Goal: Navigation & Orientation: Find specific page/section

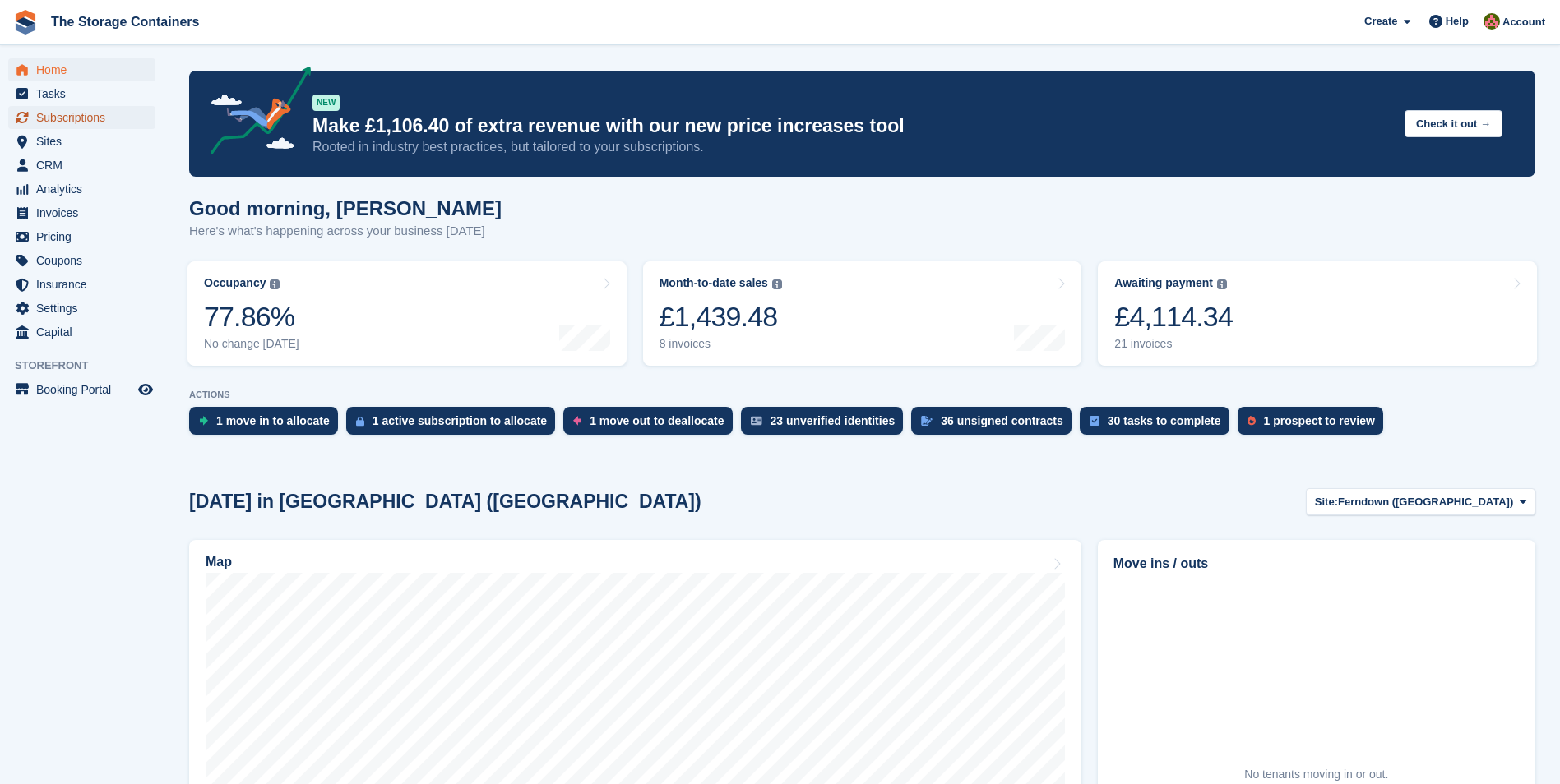
click at [52, 120] on span "Subscriptions" at bounding box center [86, 118] width 99 height 23
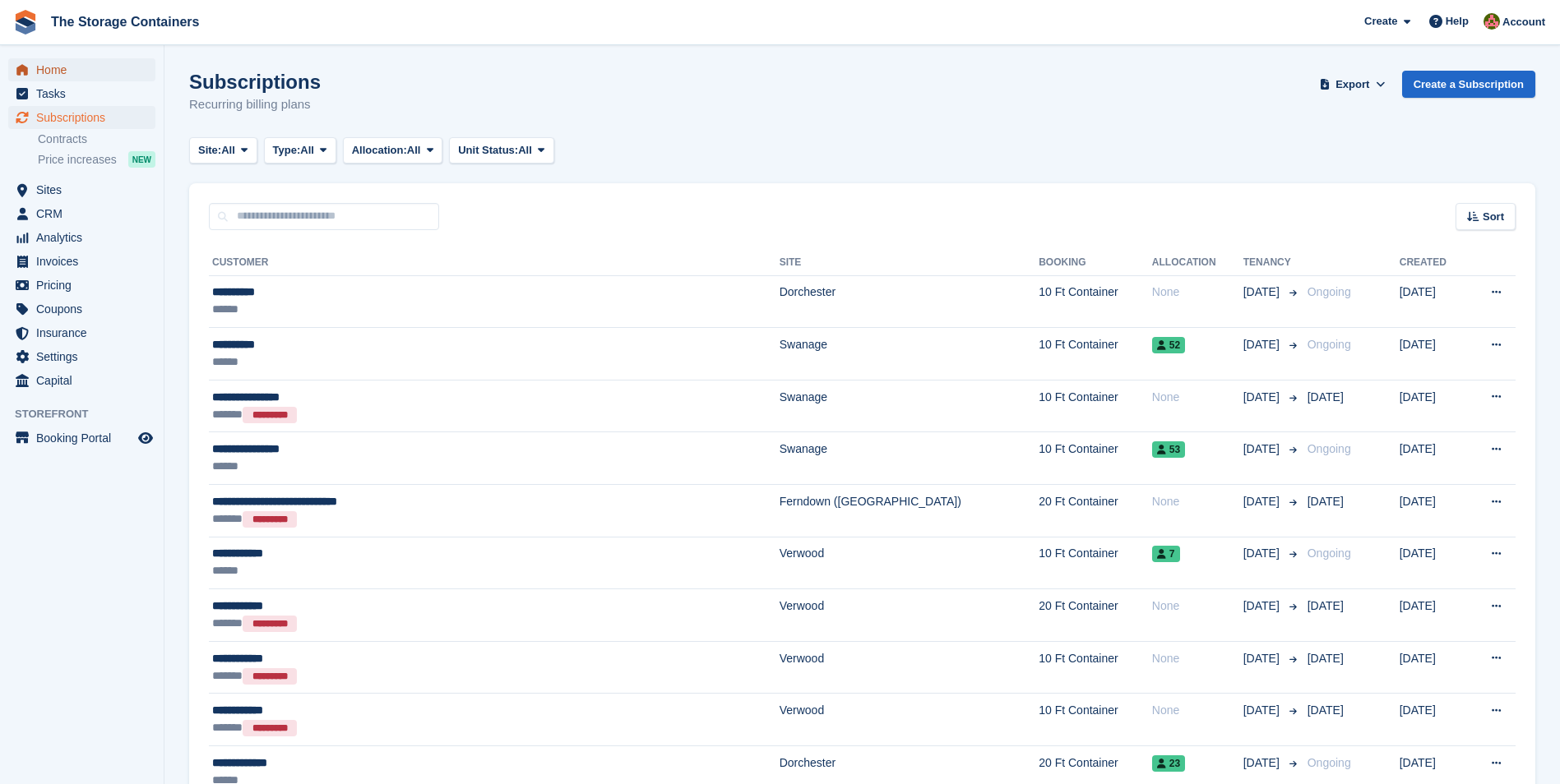
click at [56, 72] on span "Home" at bounding box center [86, 69] width 99 height 23
